Goal: Information Seeking & Learning: Learn about a topic

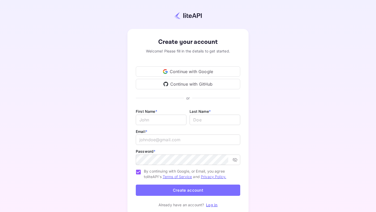
click at [194, 71] on div "Continue with Google" at bounding box center [188, 71] width 104 height 10
click at [201, 69] on div "Continue with Google" at bounding box center [188, 71] width 104 height 10
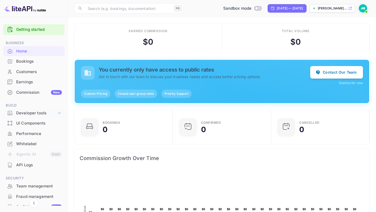
scroll to position [10, 0]
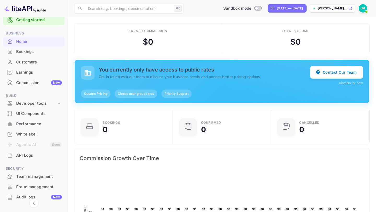
click at [47, 107] on div "Developer tools" at bounding box center [33, 103] width 61 height 9
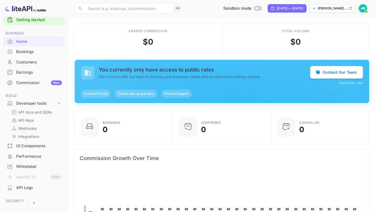
click at [34, 120] on link "API Keys" at bounding box center [35, 120] width 49 height 5
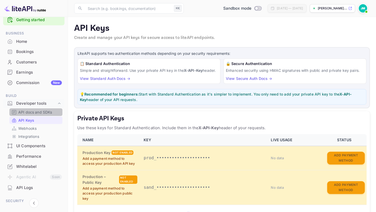
click at [44, 111] on p "API docs and SDKs" at bounding box center [35, 111] width 34 height 5
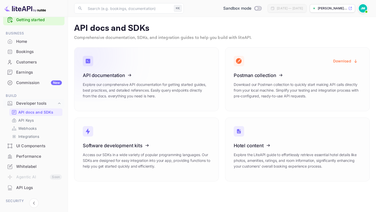
click at [115, 79] on icon at bounding box center [114, 75] width 81 height 54
